Goal: Check status

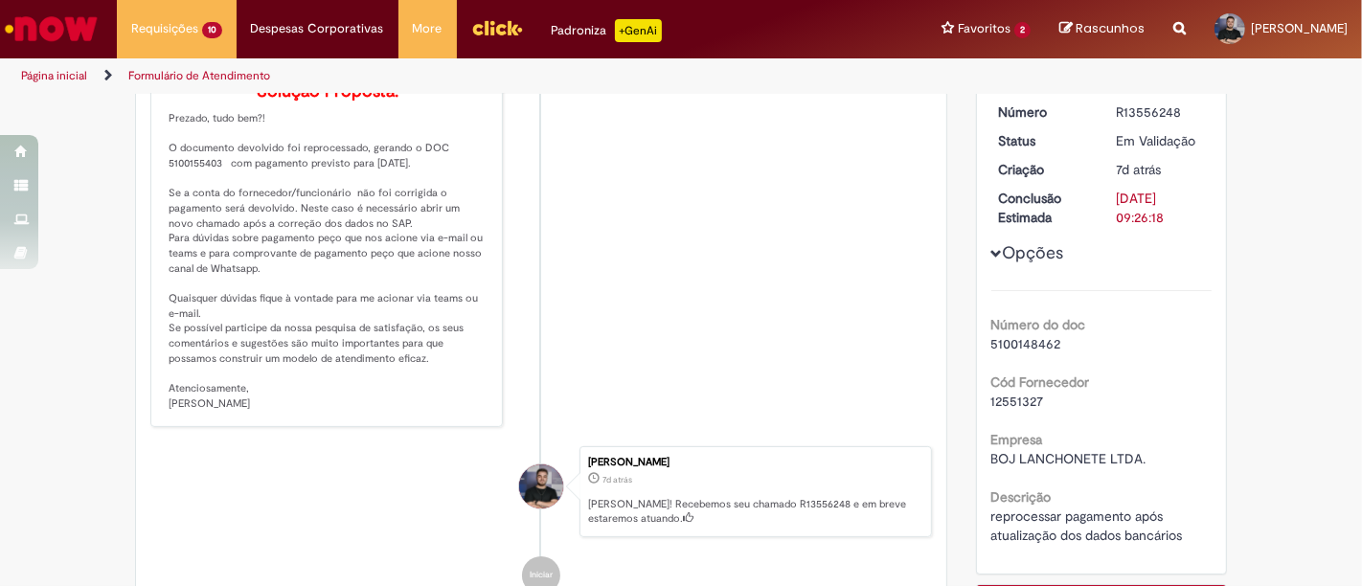
scroll to position [319, 0]
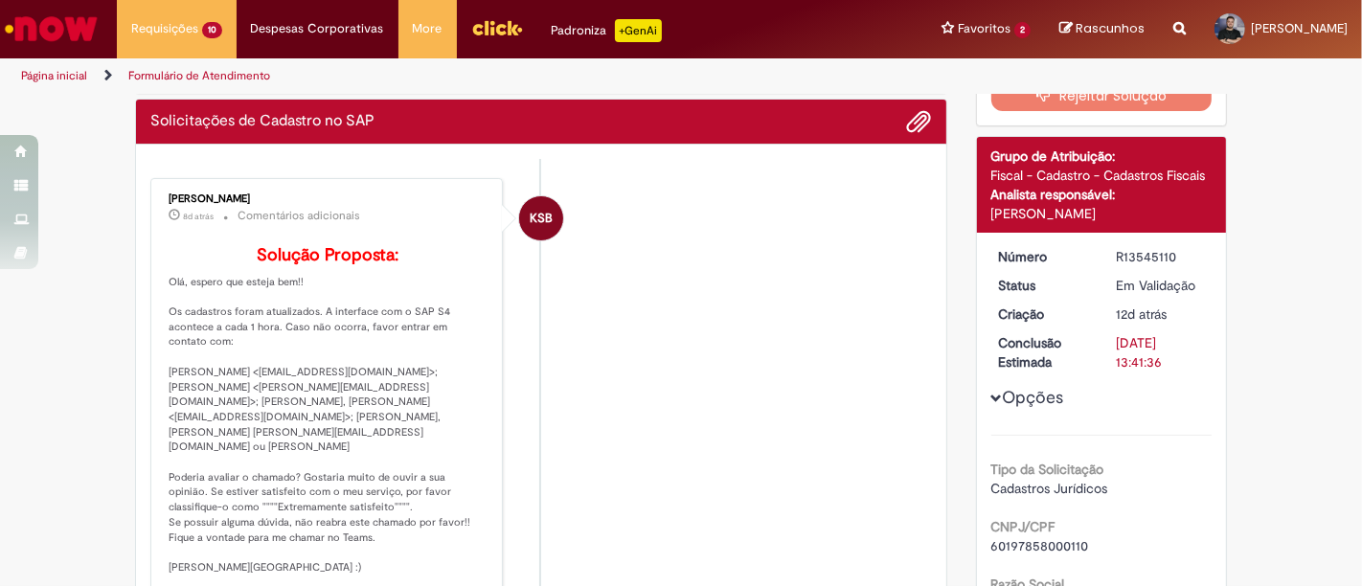
scroll to position [213, 0]
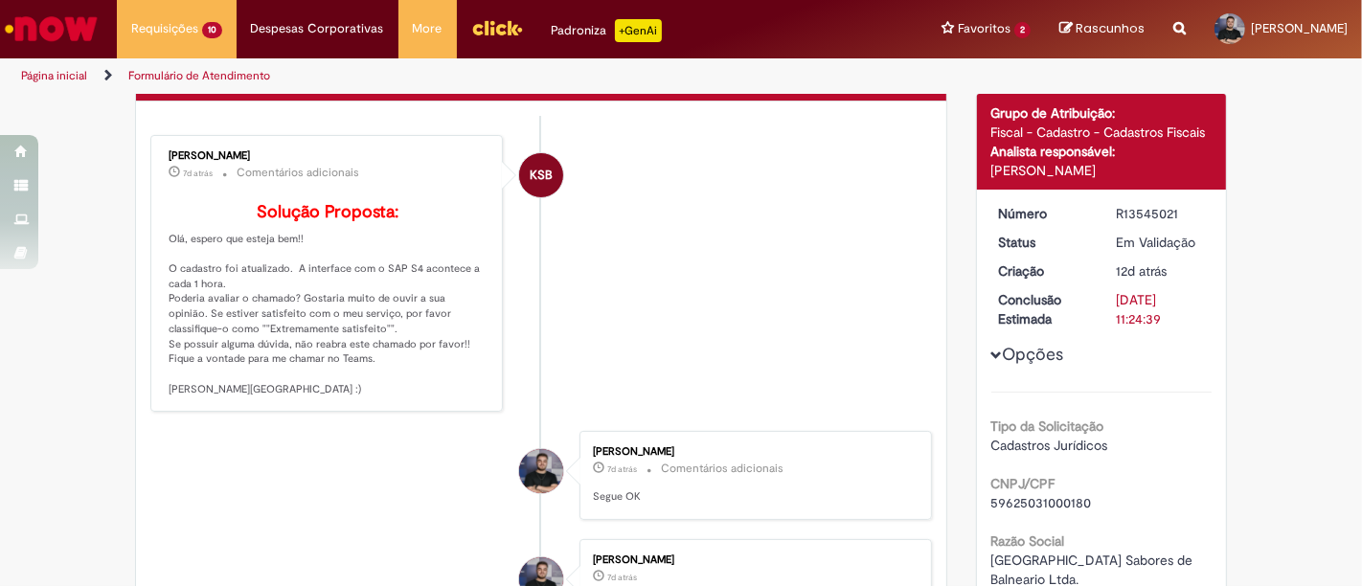
scroll to position [106, 0]
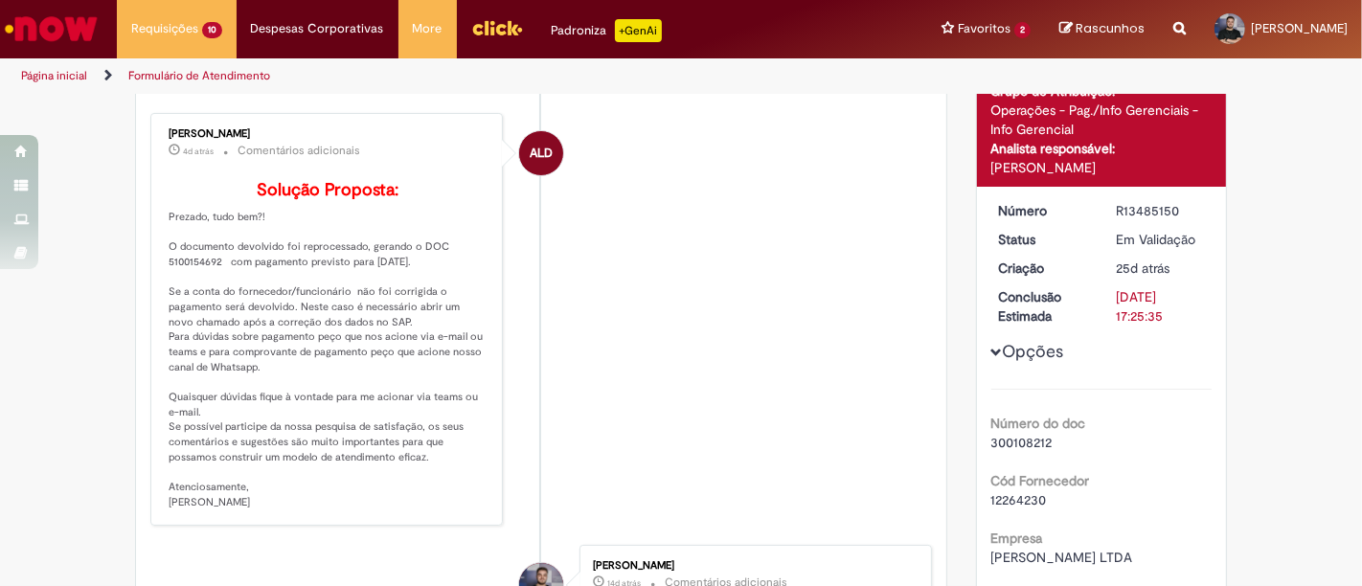
scroll to position [213, 0]
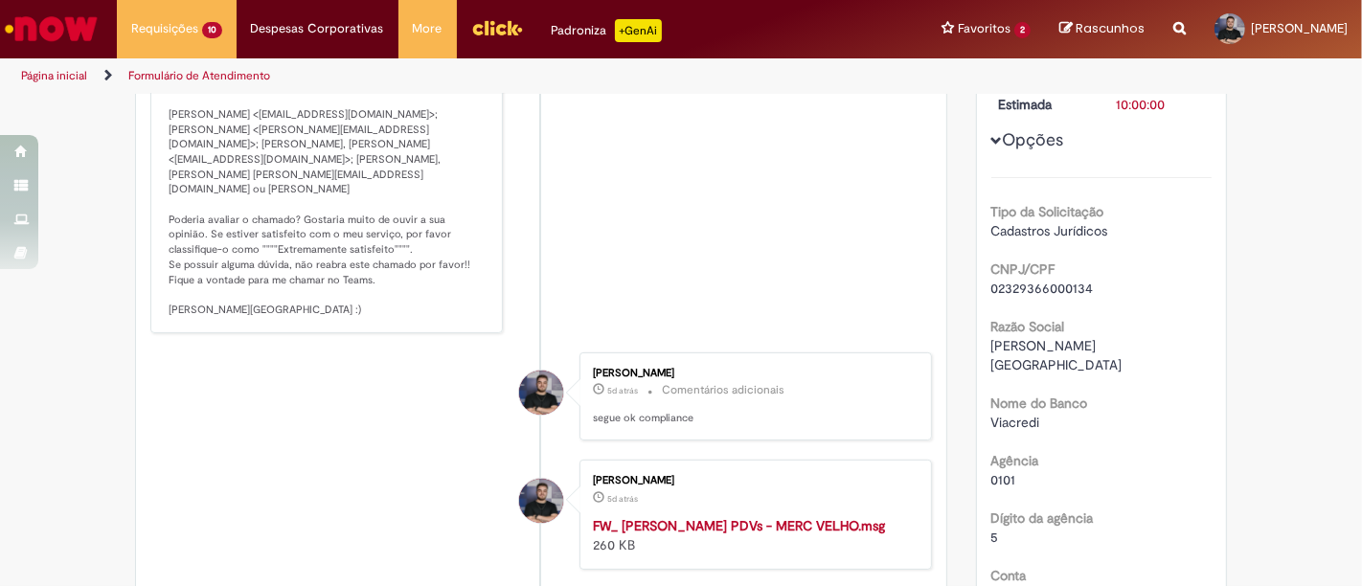
scroll to position [213, 0]
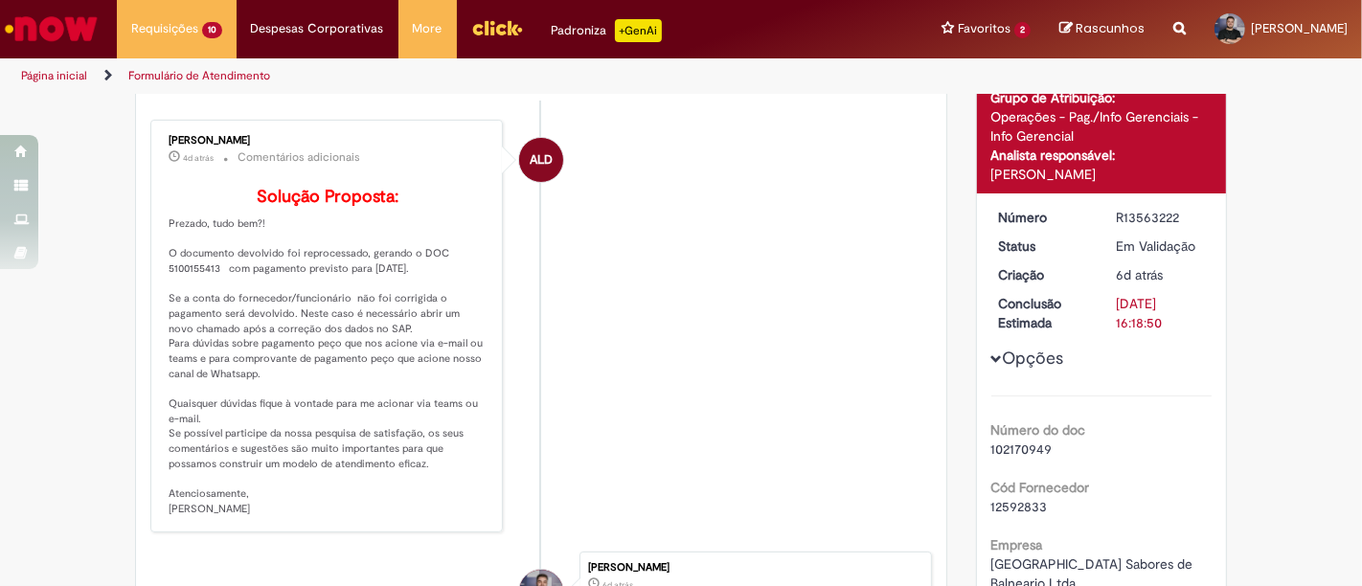
scroll to position [213, 0]
